Goal: Transaction & Acquisition: Purchase product/service

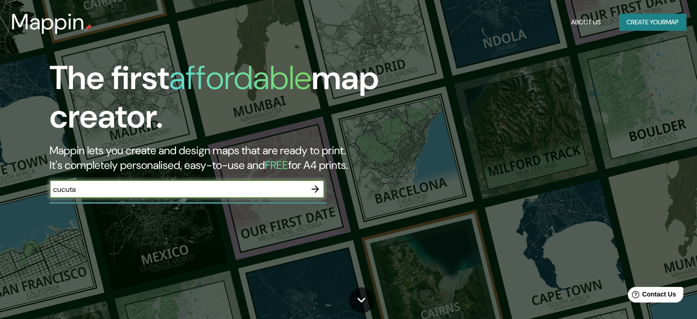
type input "cucuta"
click at [228, 190] on input "cucuta" at bounding box center [178, 189] width 257 height 11
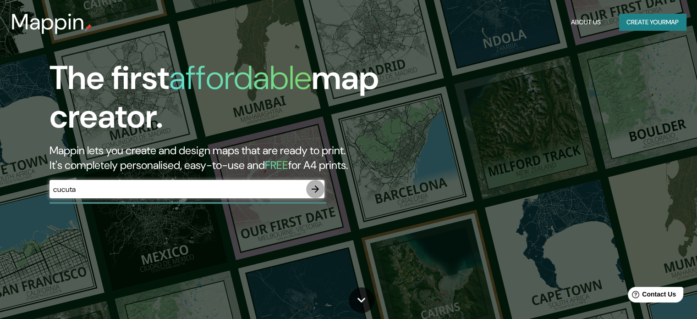
click at [315, 190] on icon "button" at bounding box center [315, 188] width 11 height 11
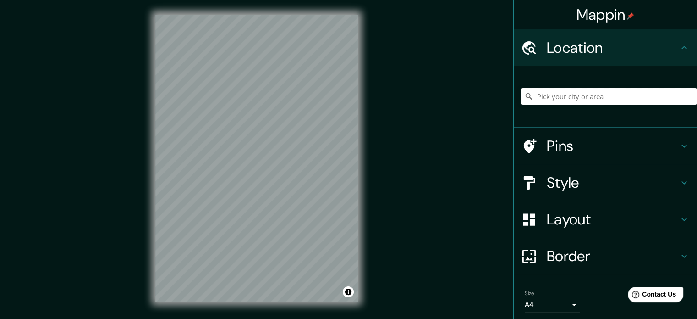
click at [548, 92] on input "Pick your city or area" at bounding box center [609, 96] width 176 height 17
click at [398, 203] on div "Mappin Location [GEOGRAPHIC_DATA][PERSON_NAME], [GEOGRAPHIC_DATA][PERSON_NAME],…" at bounding box center [348, 165] width 697 height 331
click at [662, 95] on input "San [PERSON_NAME], [GEOGRAPHIC_DATA][PERSON_NAME], [GEOGRAPHIC_DATA]" at bounding box center [609, 96] width 176 height 17
drag, startPoint x: 661, startPoint y: 95, endPoint x: 686, endPoint y: 94, distance: 24.8
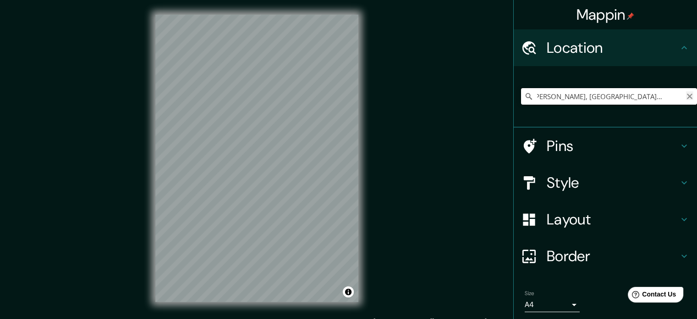
click at [686, 94] on div "San [PERSON_NAME], [GEOGRAPHIC_DATA][PERSON_NAME], [GEOGRAPHIC_DATA]" at bounding box center [609, 96] width 176 height 17
click at [674, 92] on input "San [PERSON_NAME], [GEOGRAPHIC_DATA][PERSON_NAME], [GEOGRAPHIC_DATA]" at bounding box center [609, 96] width 176 height 17
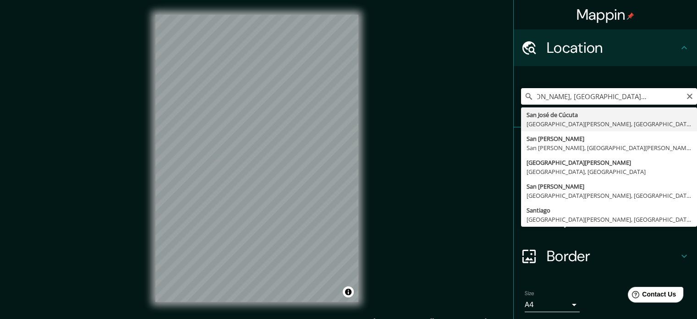
scroll to position [0, 37]
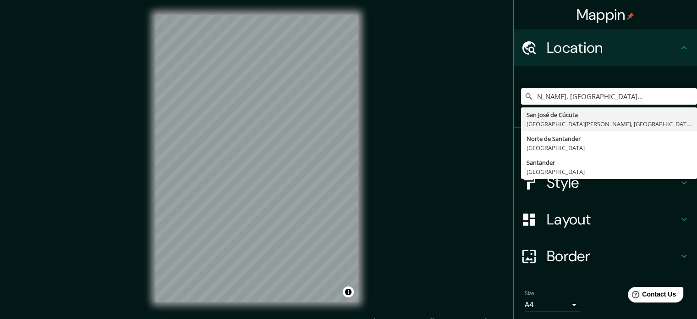
type input "San [PERSON_NAME], [GEOGRAPHIC_DATA][PERSON_NAME], [GEOGRAPHIC_DATA] [GEOGRAPHI…"
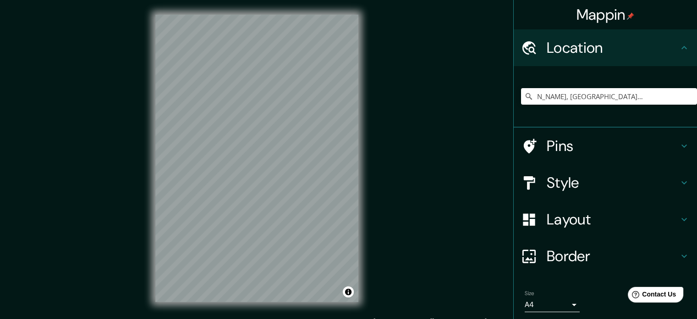
scroll to position [0, 0]
click at [431, 232] on div "Mappin Location [GEOGRAPHIC_DATA][PERSON_NAME], [GEOGRAPHIC_DATA][PERSON_NAME],…" at bounding box center [348, 165] width 697 height 331
drag, startPoint x: 378, startPoint y: 207, endPoint x: 361, endPoint y: 215, distance: 18.3
click at [361, 215] on div "Mappin Location [GEOGRAPHIC_DATA][PERSON_NAME], [GEOGRAPHIC_DATA][PERSON_NAME],…" at bounding box center [348, 165] width 697 height 331
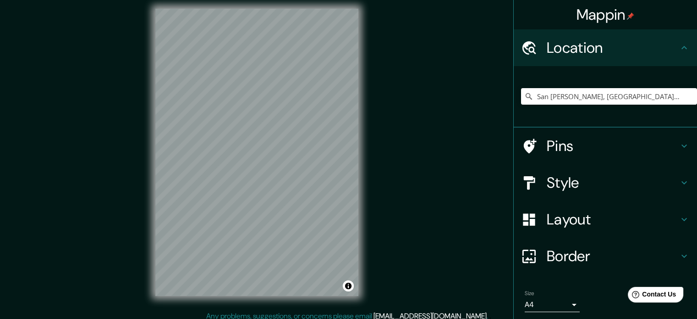
scroll to position [6, 0]
click at [244, 312] on html "Mappin Location [GEOGRAPHIC_DATA][PERSON_NAME], [GEOGRAPHIC_DATA][PERSON_NAME],…" at bounding box center [348, 153] width 697 height 319
